Goal: Transaction & Acquisition: Purchase product/service

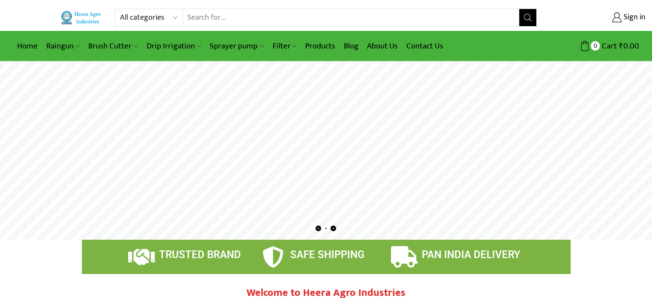
click at [241, 23] on input "Search input" at bounding box center [351, 17] width 337 height 17
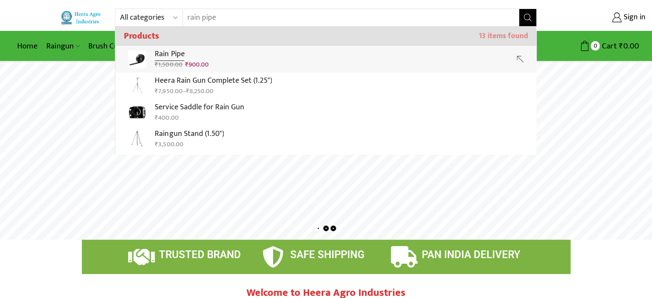
click at [207, 56] on p "Rain Pipe" at bounding box center [182, 54] width 54 height 12
type input "Rain Pipe"
